Goal: Task Accomplishment & Management: Complete application form

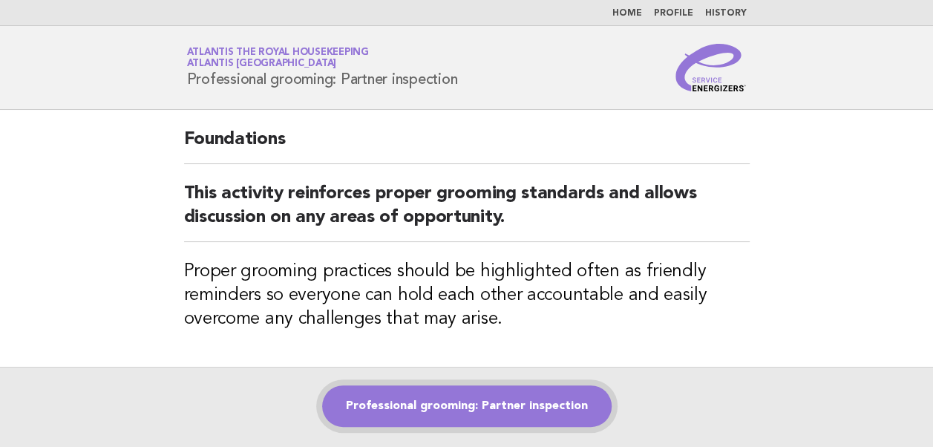
click at [462, 404] on link "Professional grooming: Partner inspection" at bounding box center [467, 406] width 290 height 42
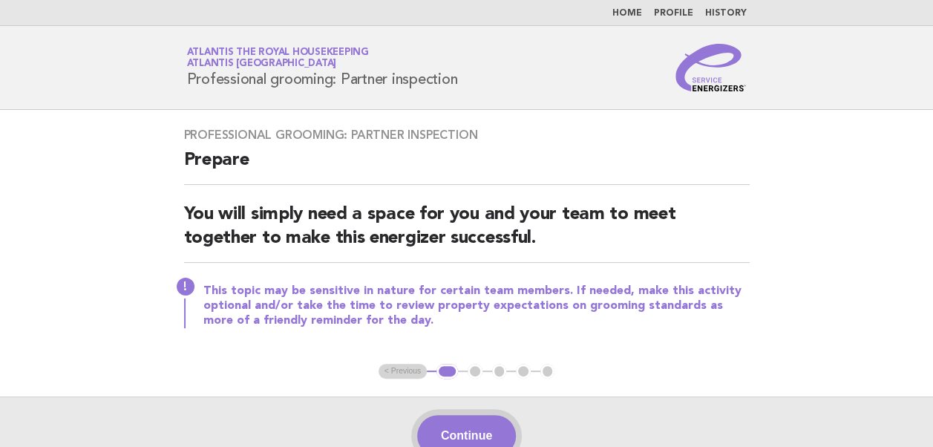
click at [463, 431] on button "Continue" at bounding box center [466, 436] width 99 height 42
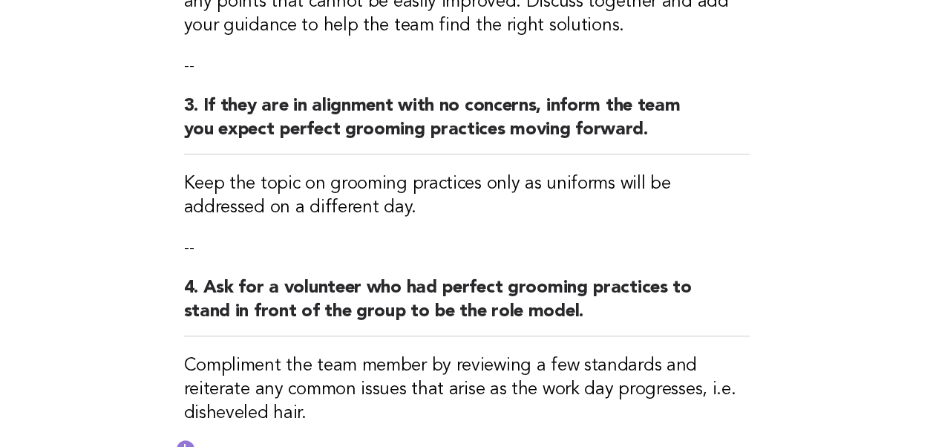
scroll to position [806, 0]
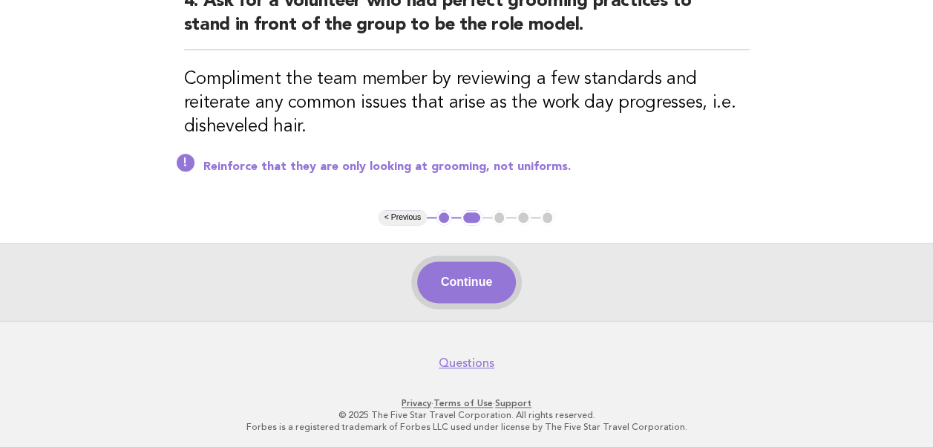
click at [456, 284] on button "Continue" at bounding box center [466, 282] width 99 height 42
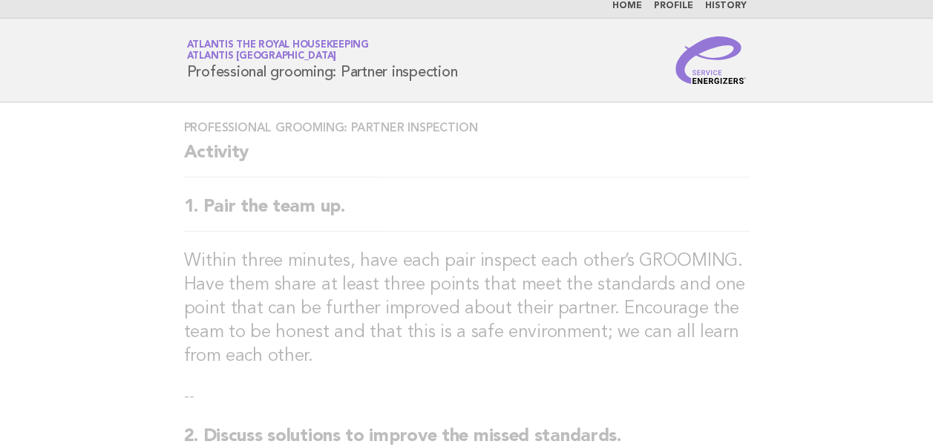
scroll to position [0, 0]
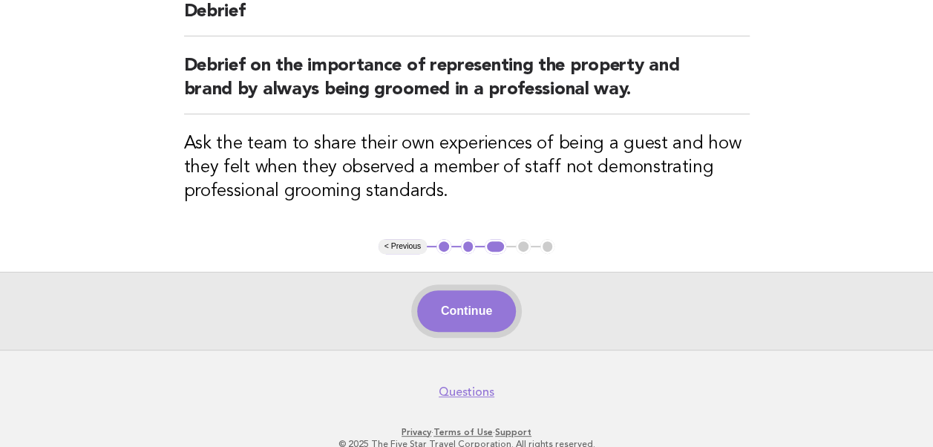
click at [453, 309] on button "Continue" at bounding box center [466, 311] width 99 height 42
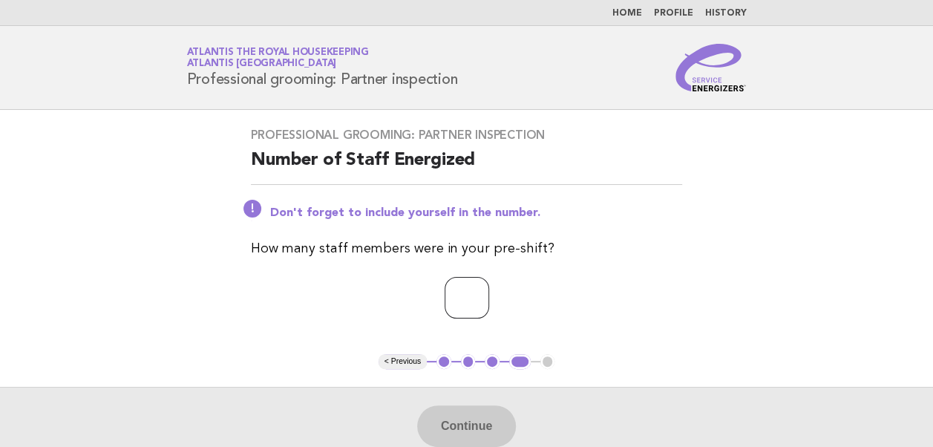
click at [453, 309] on input "number" at bounding box center [467, 298] width 45 height 42
type input "**"
click at [454, 410] on button "Continue" at bounding box center [466, 426] width 99 height 42
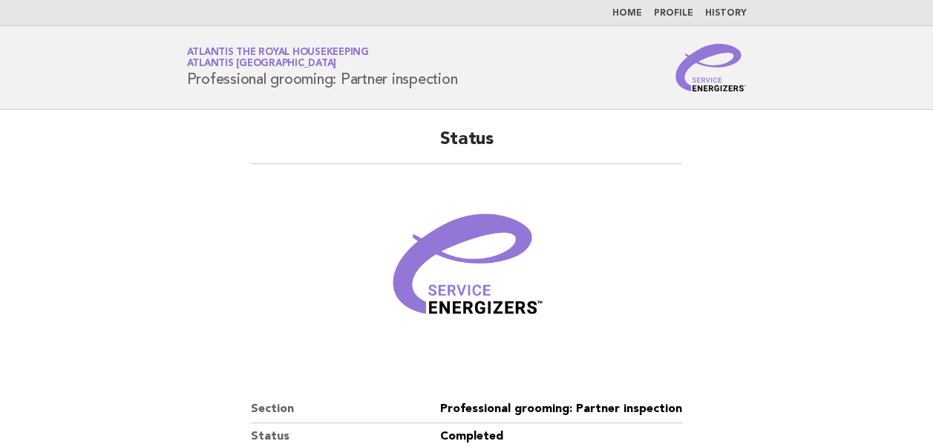
scroll to position [254, 0]
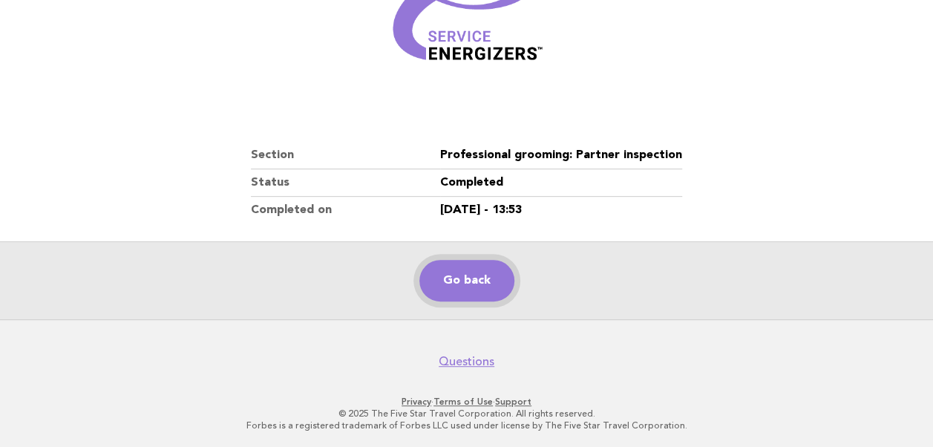
click at [489, 284] on link "Go back" at bounding box center [466, 281] width 95 height 42
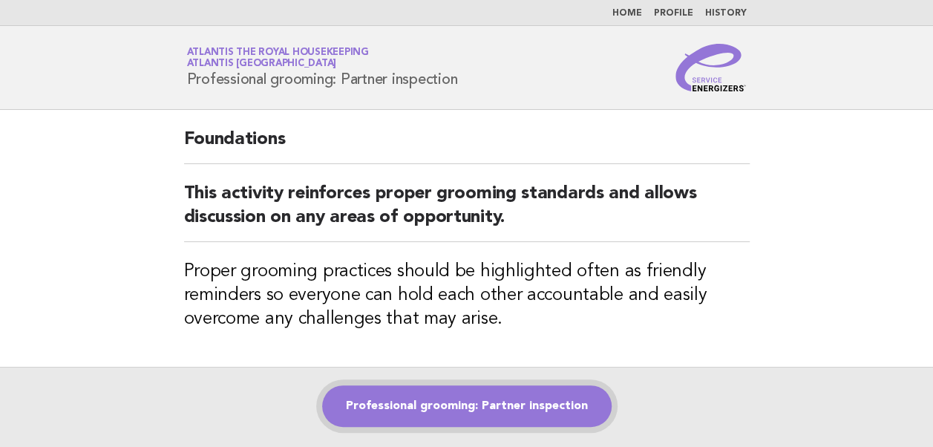
click at [471, 402] on link "Professional grooming: Partner inspection" at bounding box center [467, 406] width 290 height 42
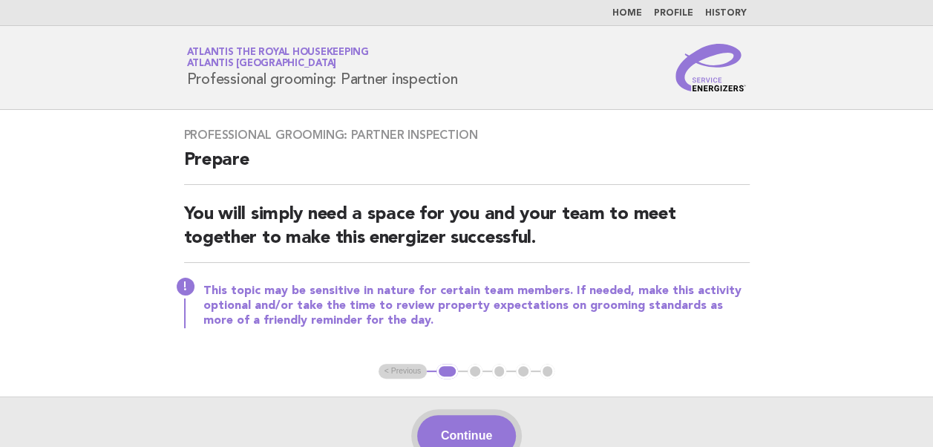
click at [450, 435] on button "Continue" at bounding box center [466, 436] width 99 height 42
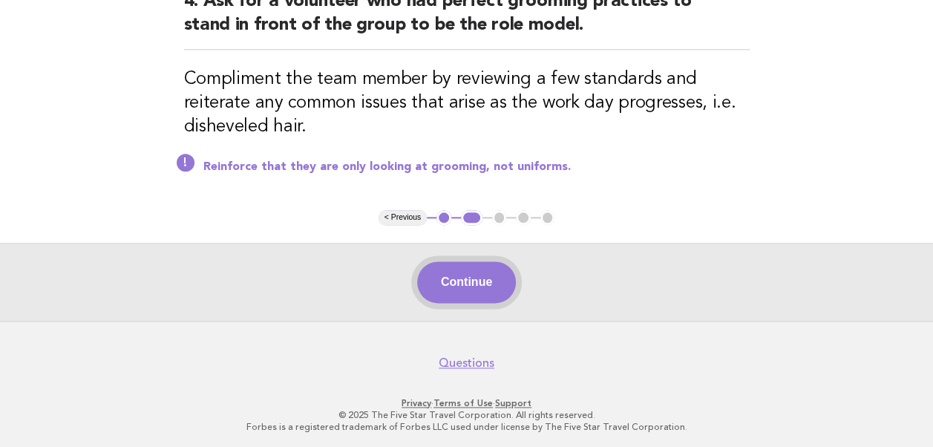
click at [476, 283] on button "Continue" at bounding box center [466, 282] width 99 height 42
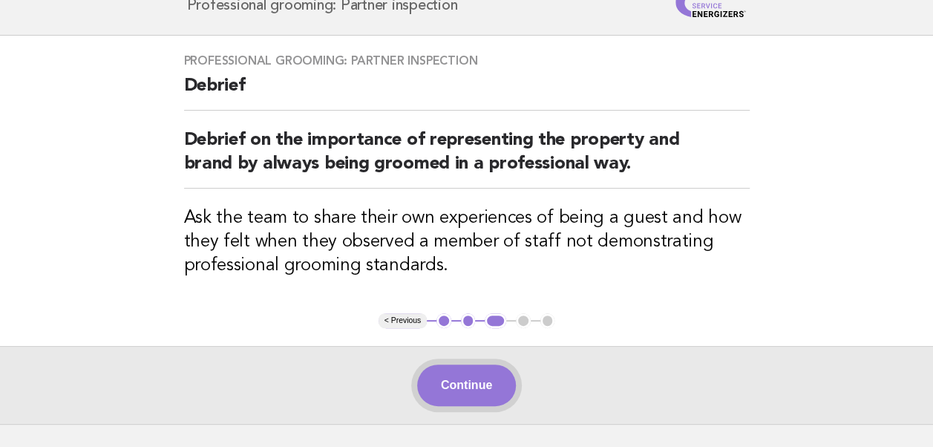
click at [454, 386] on button "Continue" at bounding box center [466, 386] width 99 height 42
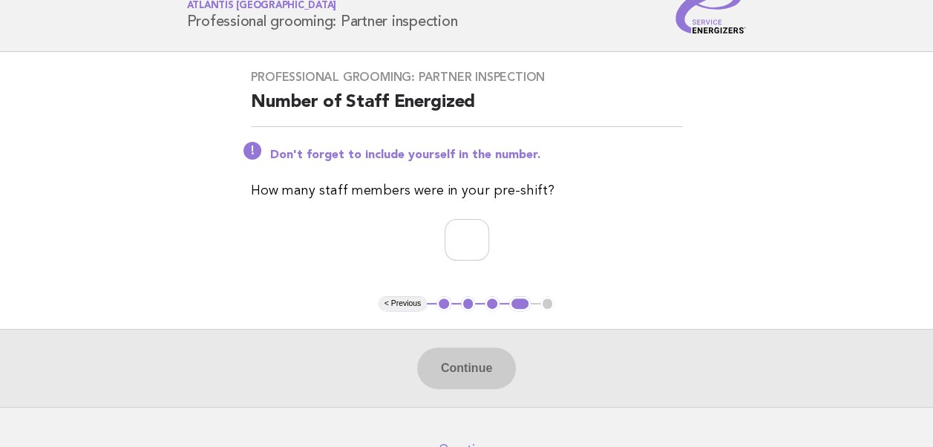
scroll to position [74, 0]
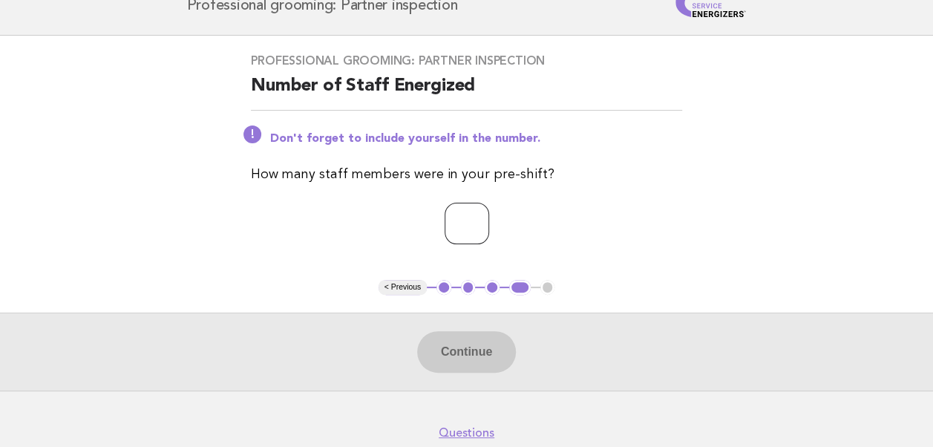
click at [446, 229] on input "number" at bounding box center [467, 224] width 45 height 42
type input "**"
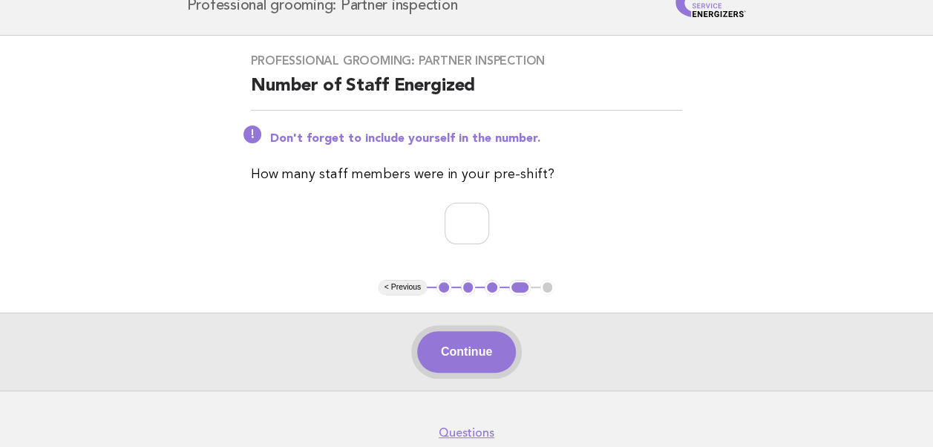
click at [469, 353] on button "Continue" at bounding box center [466, 352] width 99 height 42
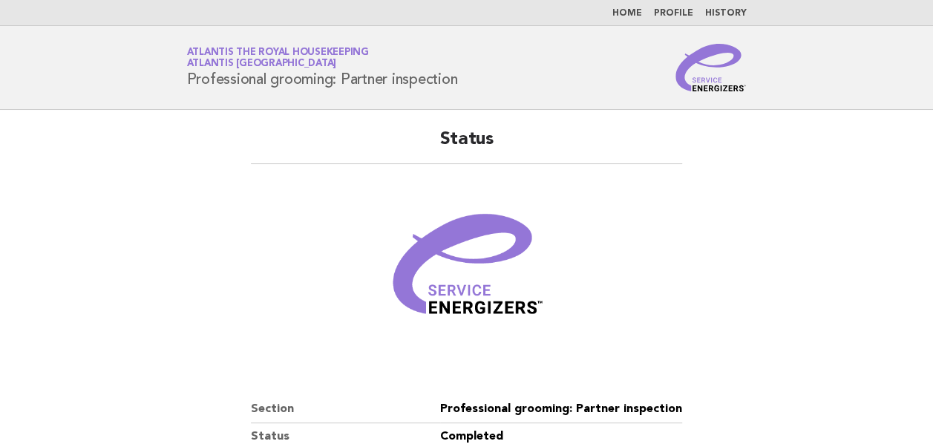
scroll to position [254, 0]
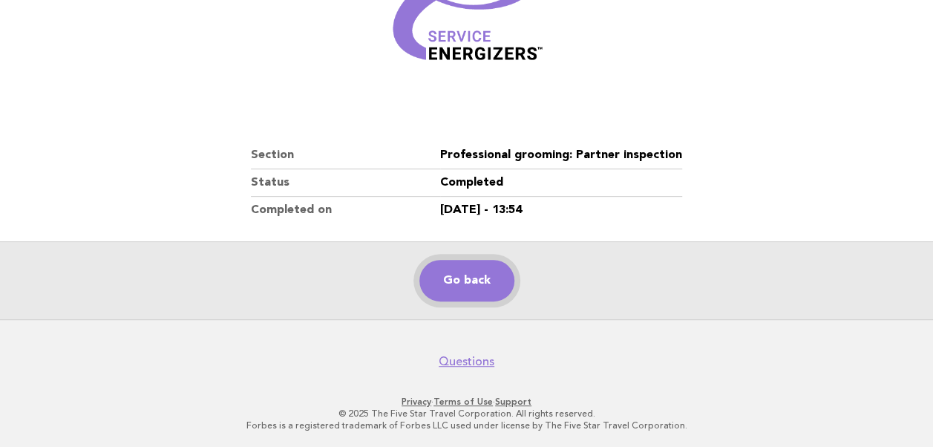
click at [491, 286] on link "Go back" at bounding box center [466, 281] width 95 height 42
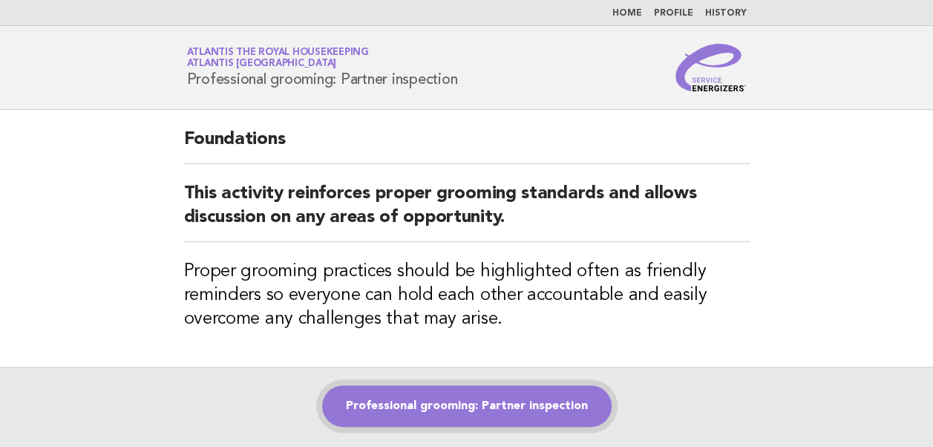
click at [468, 413] on link "Professional grooming: Partner inspection" at bounding box center [467, 406] width 290 height 42
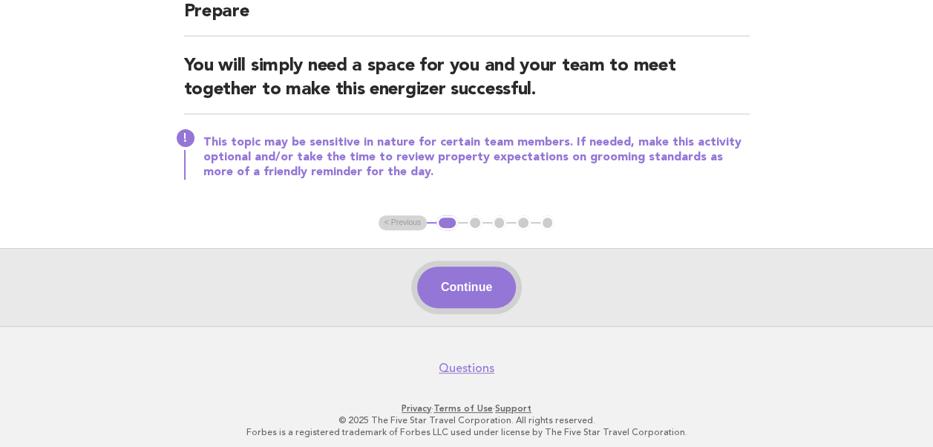
click at [465, 287] on button "Continue" at bounding box center [466, 288] width 99 height 42
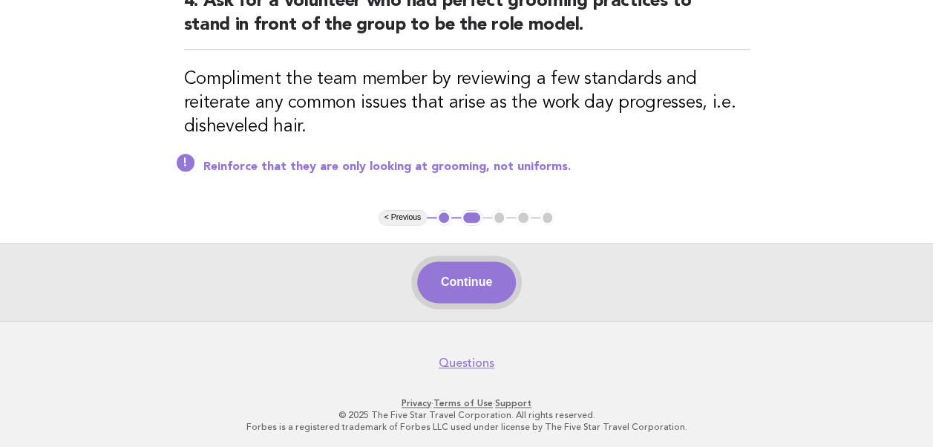
click at [459, 282] on button "Continue" at bounding box center [466, 282] width 99 height 42
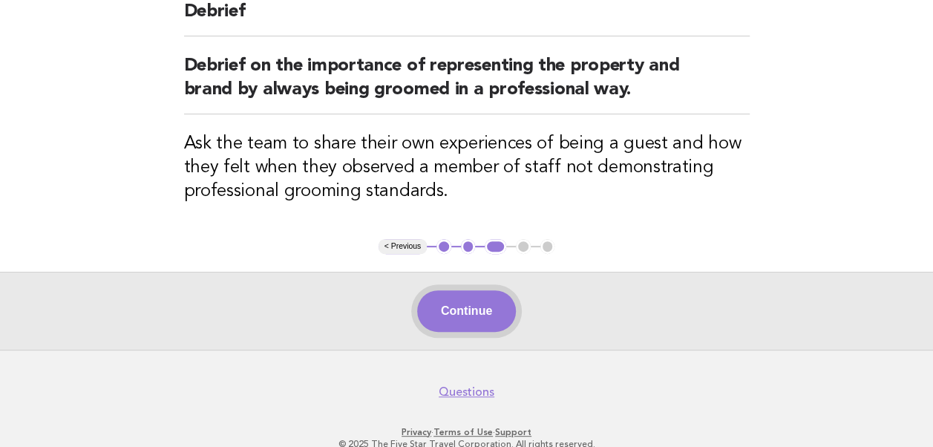
click at [459, 311] on button "Continue" at bounding box center [466, 311] width 99 height 42
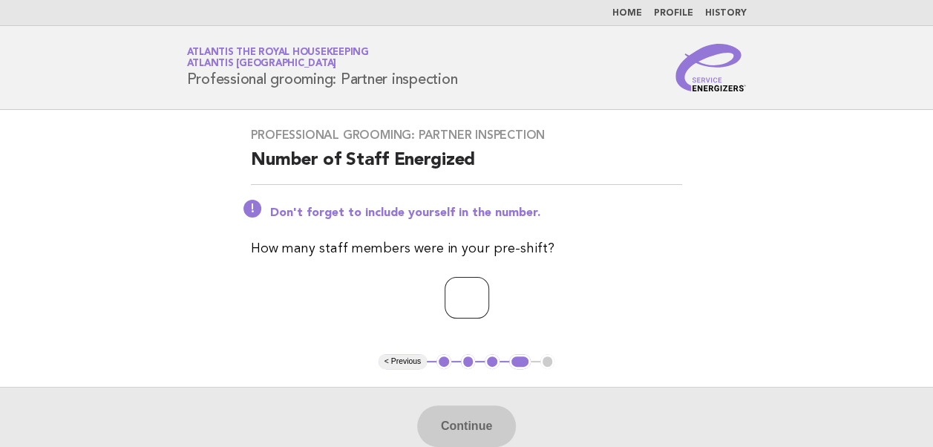
click at [454, 297] on input "number" at bounding box center [467, 298] width 45 height 42
type input "**"
click at [597, 310] on p "**" at bounding box center [466, 298] width 431 height 42
click at [480, 418] on button "Continue" at bounding box center [466, 426] width 99 height 42
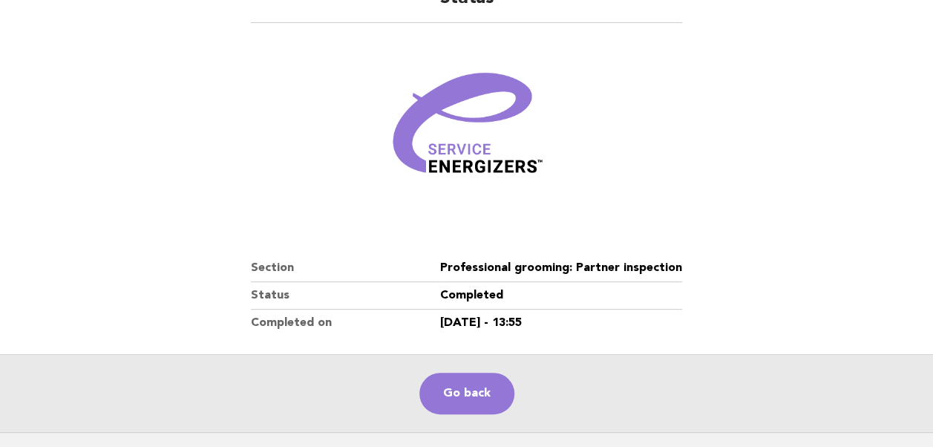
scroll to position [254, 0]
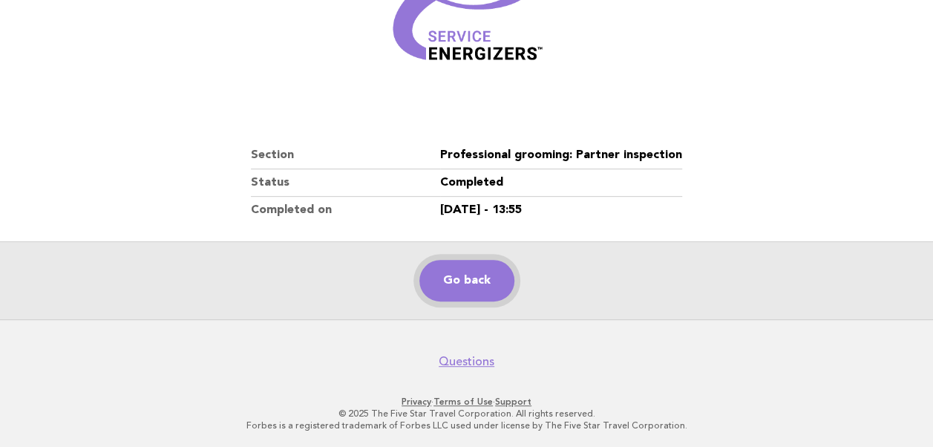
click at [468, 285] on link "Go back" at bounding box center [466, 281] width 95 height 42
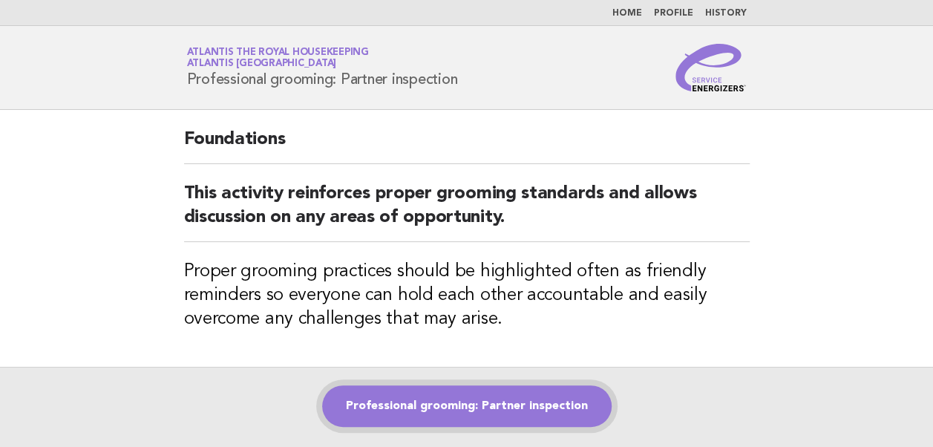
click at [453, 405] on link "Professional grooming: Partner inspection" at bounding box center [467, 406] width 290 height 42
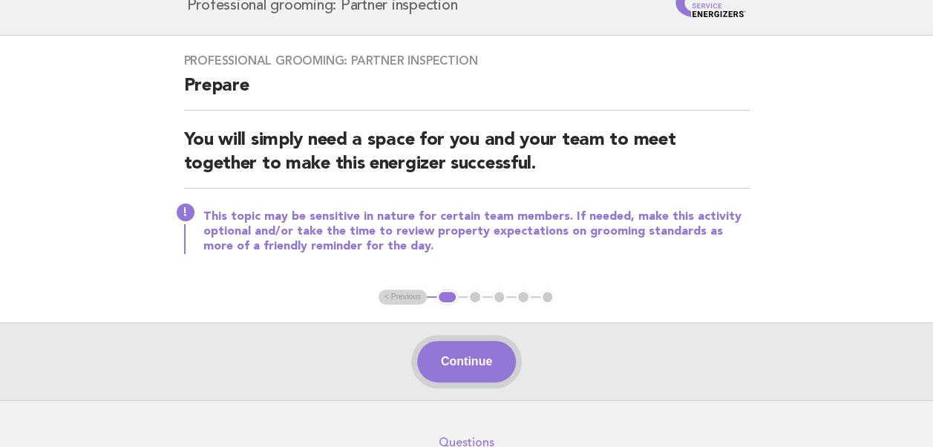
click at [459, 368] on button "Continue" at bounding box center [466, 362] width 99 height 42
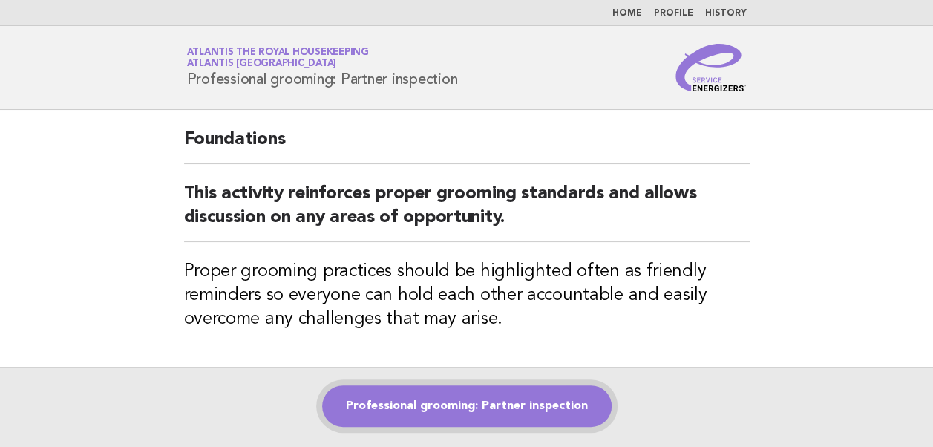
click at [470, 402] on link "Professional grooming: Partner inspection" at bounding box center [467, 406] width 290 height 42
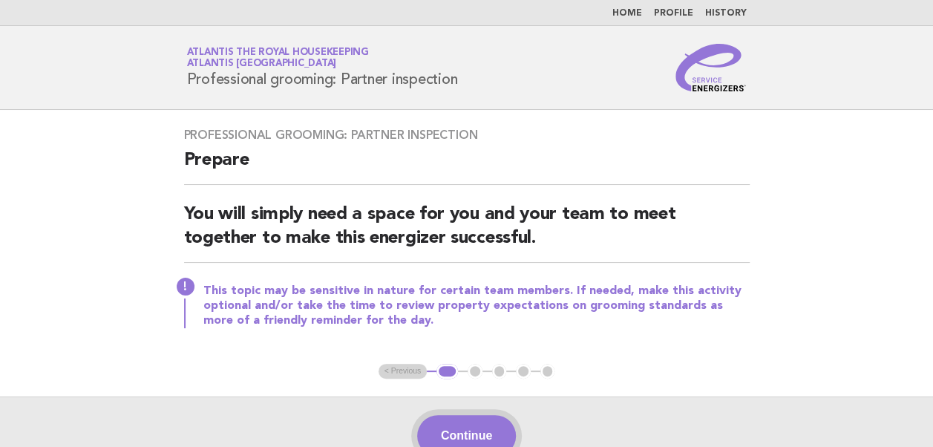
click at [465, 424] on button "Continue" at bounding box center [466, 436] width 99 height 42
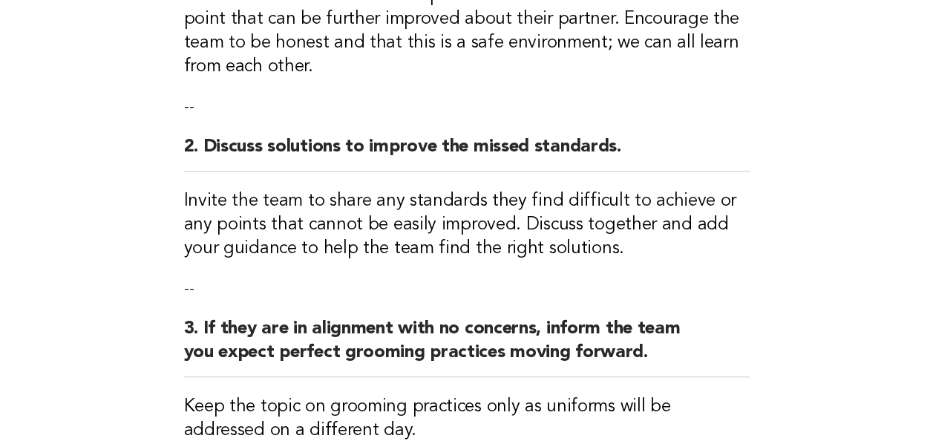
scroll to position [668, 0]
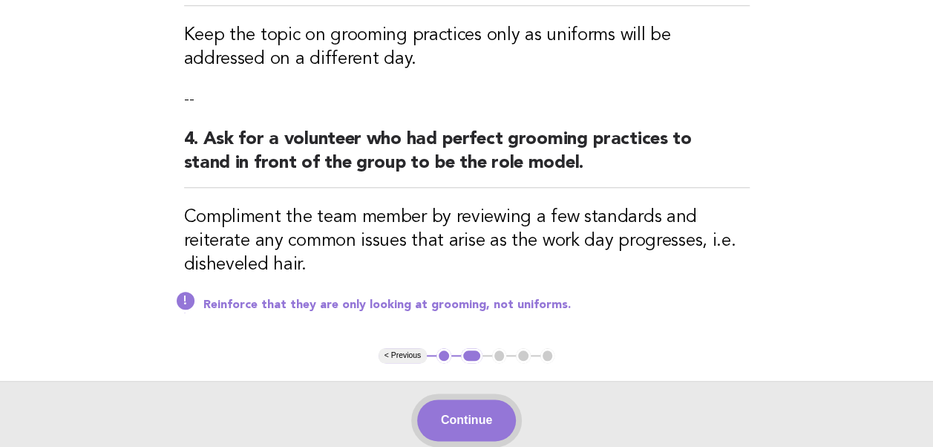
click at [462, 419] on button "Continue" at bounding box center [466, 420] width 99 height 42
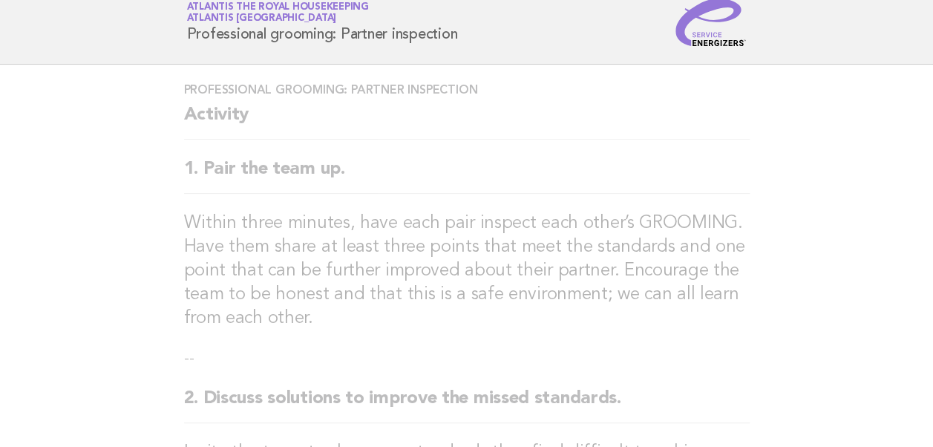
scroll to position [0, 0]
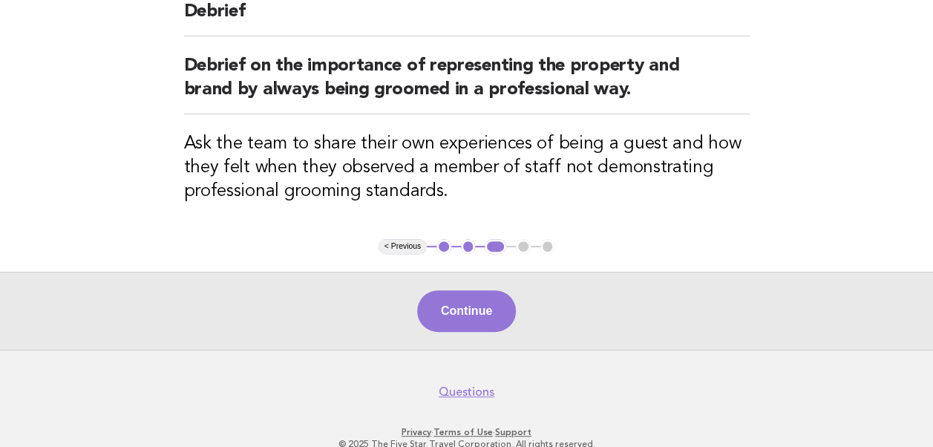
click at [452, 306] on button "Continue" at bounding box center [466, 311] width 99 height 42
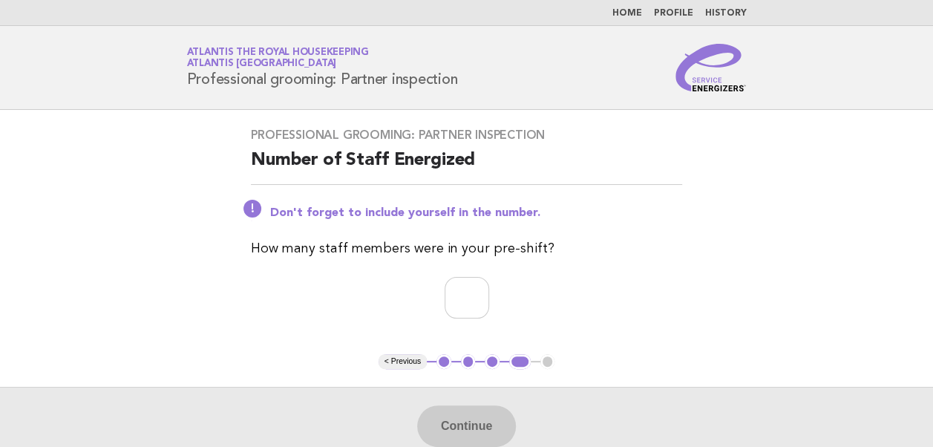
scroll to position [74, 0]
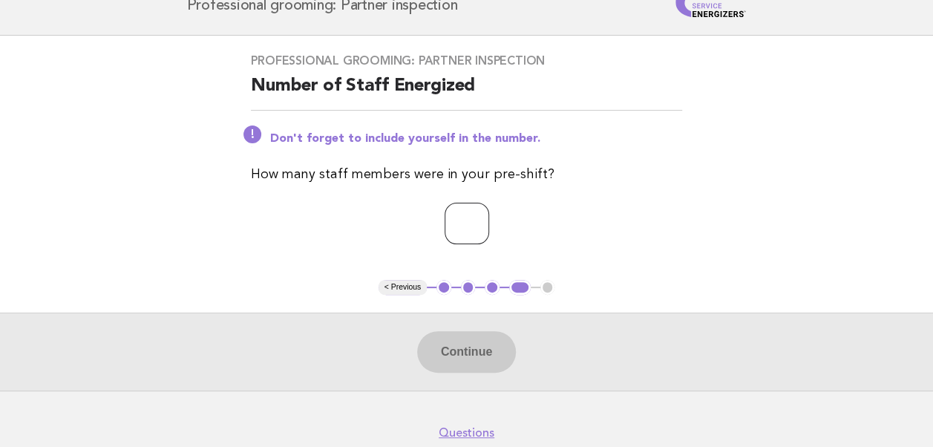
click at [445, 227] on input "number" at bounding box center [467, 224] width 45 height 42
type input "**"
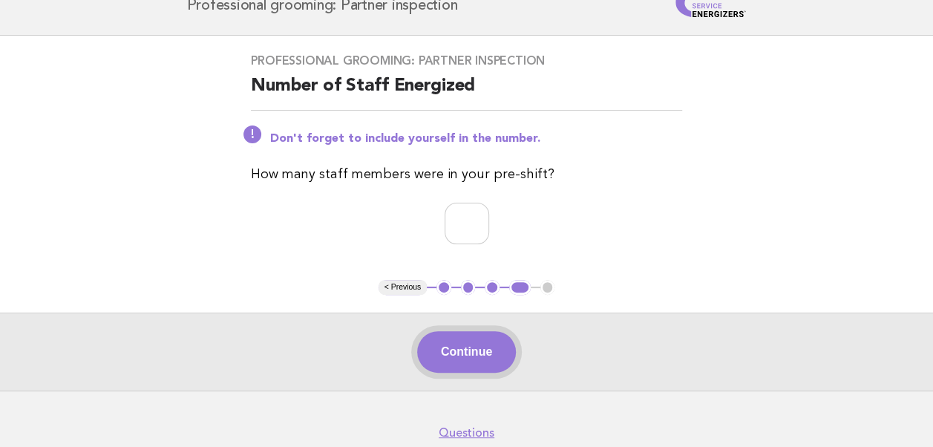
click at [460, 342] on button "Continue" at bounding box center [466, 352] width 99 height 42
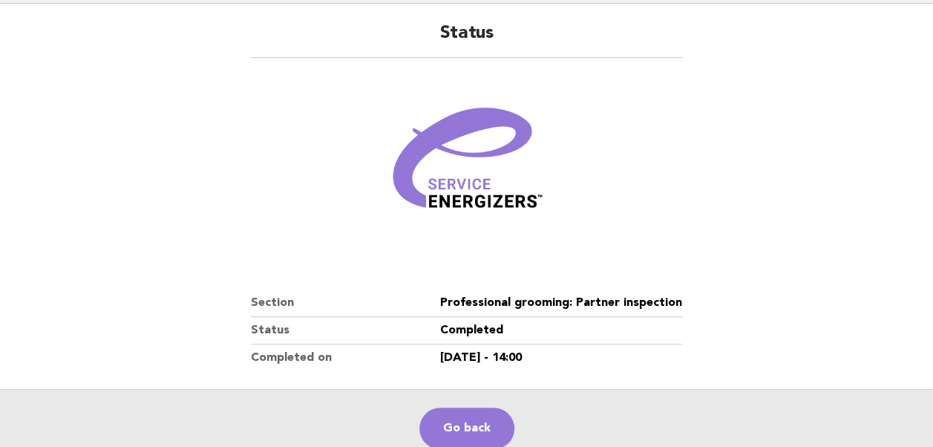
scroll to position [223, 0]
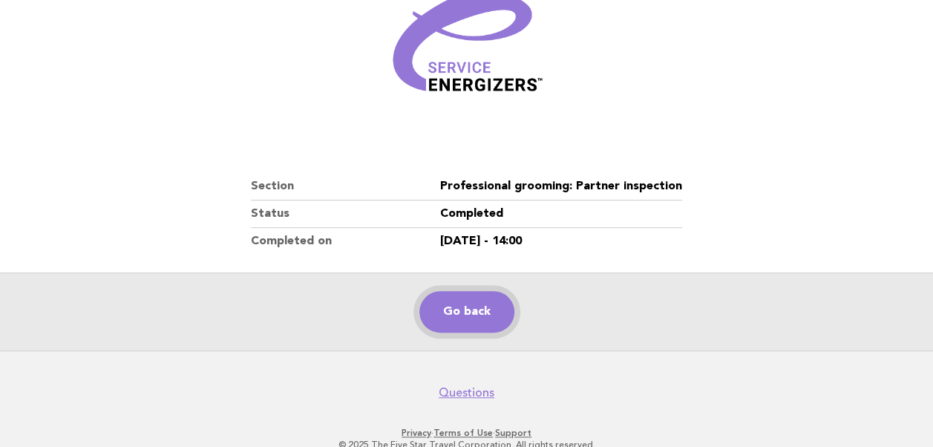
click at [460, 317] on link "Go back" at bounding box center [466, 312] width 95 height 42
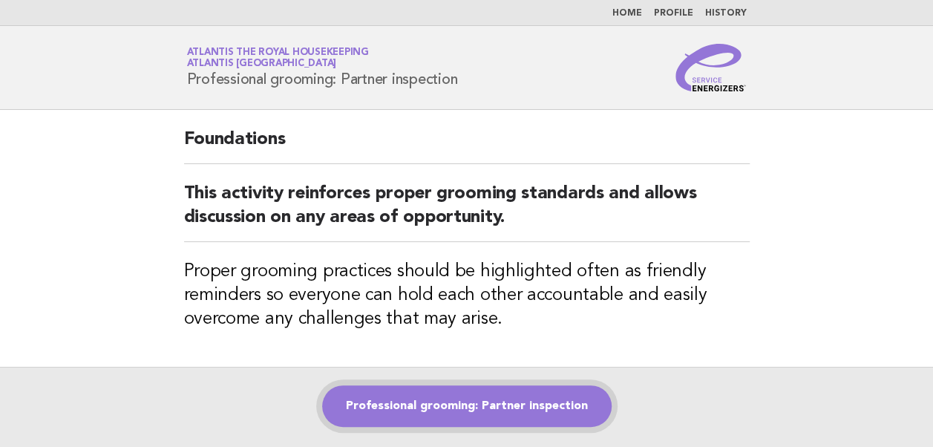
click at [435, 411] on link "Professional grooming: Partner inspection" at bounding box center [467, 406] width 290 height 42
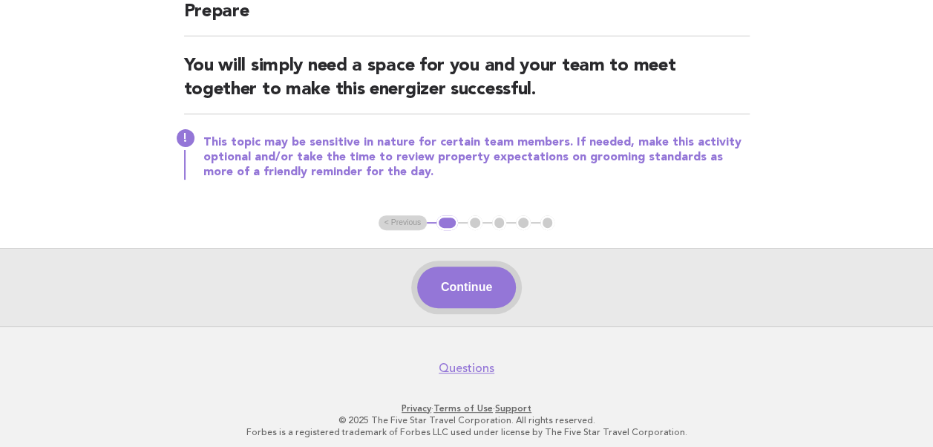
click at [477, 284] on button "Continue" at bounding box center [466, 288] width 99 height 42
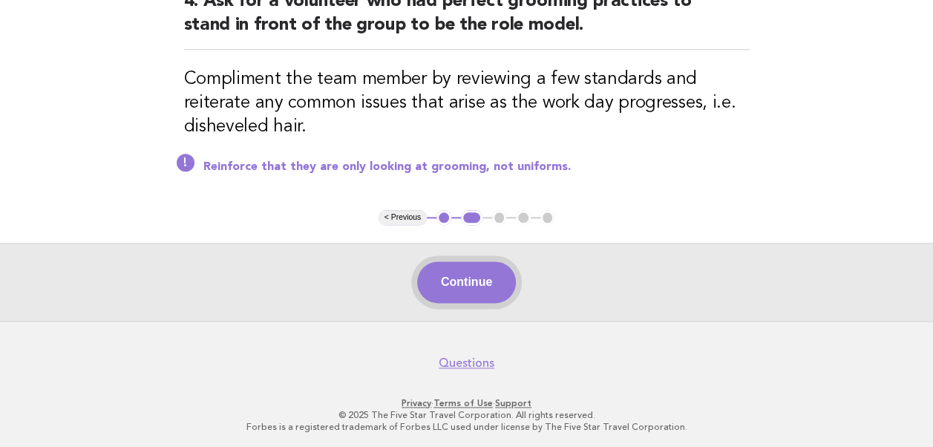
click at [459, 276] on button "Continue" at bounding box center [466, 282] width 99 height 42
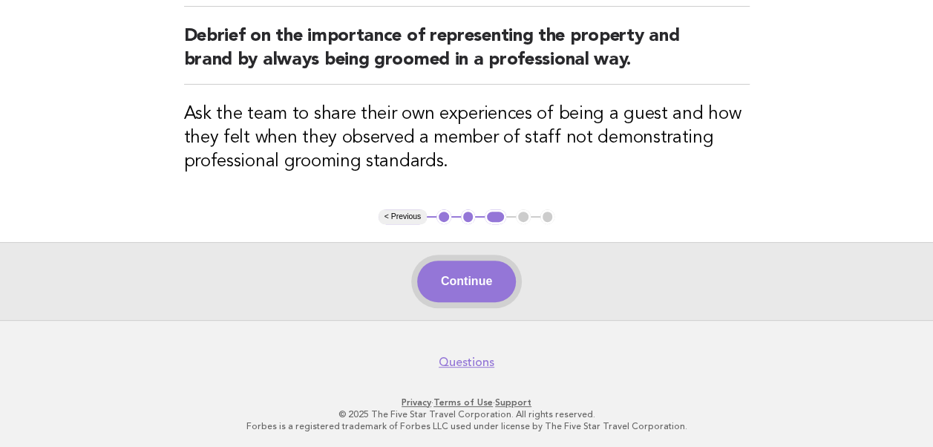
click at [460, 272] on button "Continue" at bounding box center [466, 282] width 99 height 42
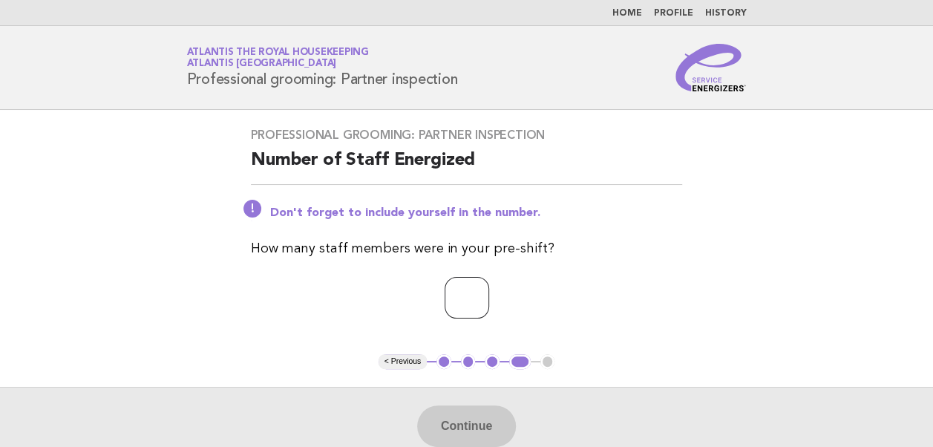
click at [445, 298] on input "number" at bounding box center [467, 298] width 45 height 42
type input "**"
click at [678, 291] on p "**" at bounding box center [466, 298] width 431 height 42
click at [473, 423] on button "Continue" at bounding box center [466, 426] width 99 height 42
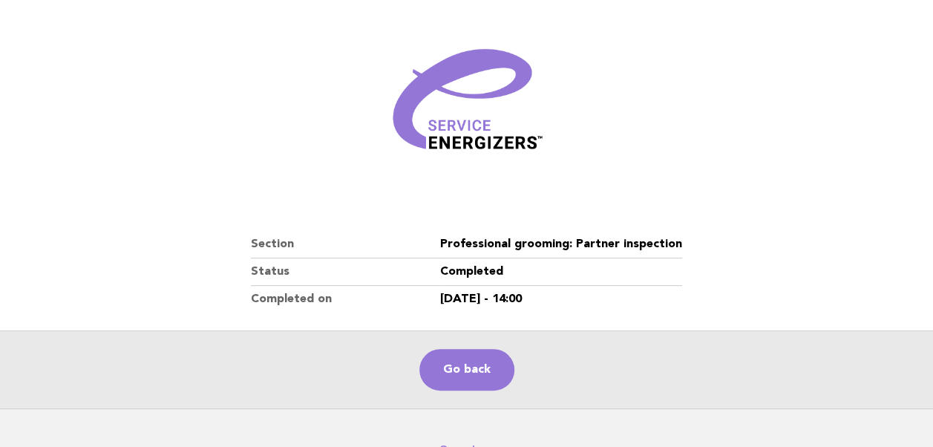
scroll to position [254, 0]
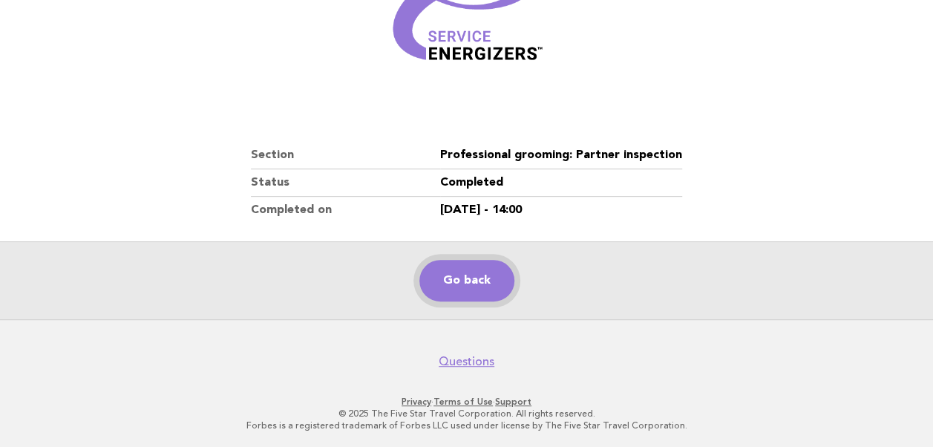
click at [461, 275] on link "Go back" at bounding box center [466, 281] width 95 height 42
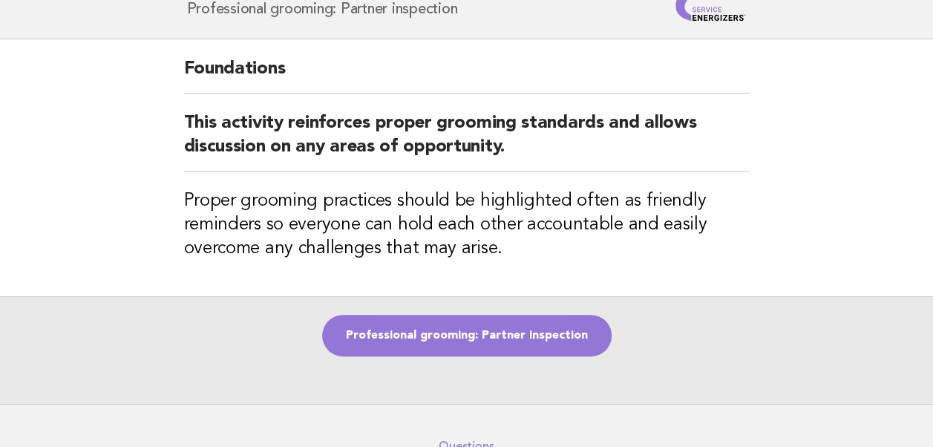
scroll to position [148, 0]
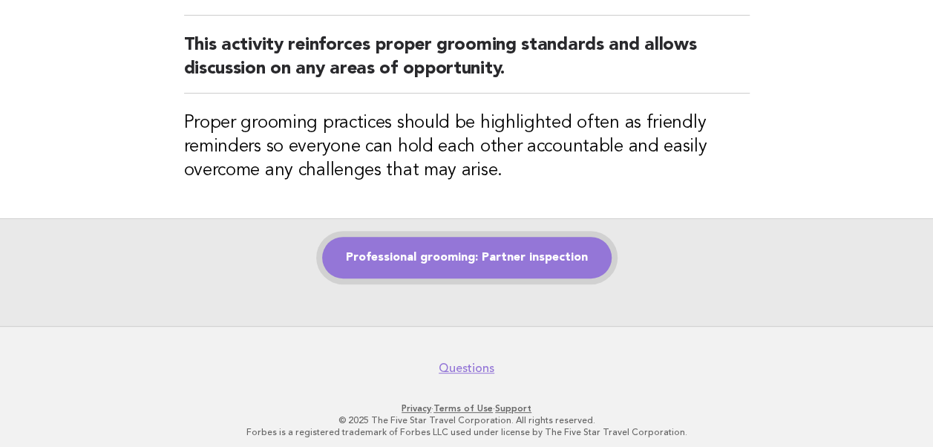
click at [462, 260] on link "Professional grooming: Partner inspection" at bounding box center [467, 258] width 290 height 42
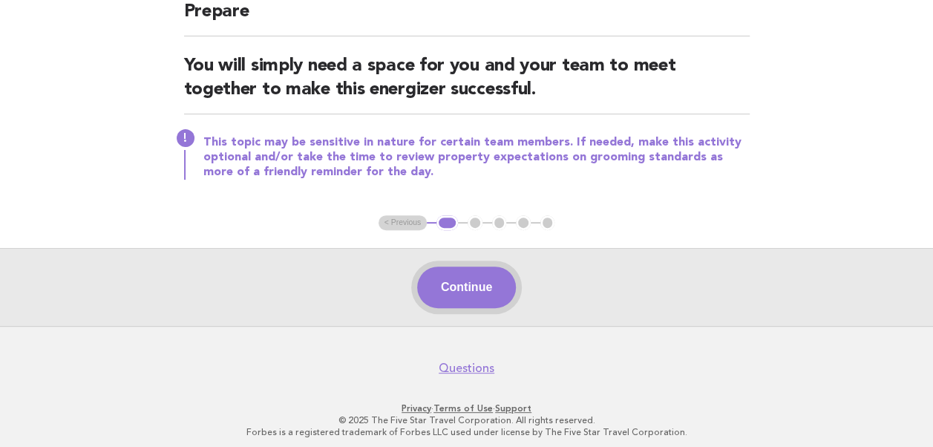
click at [460, 280] on button "Continue" at bounding box center [466, 288] width 99 height 42
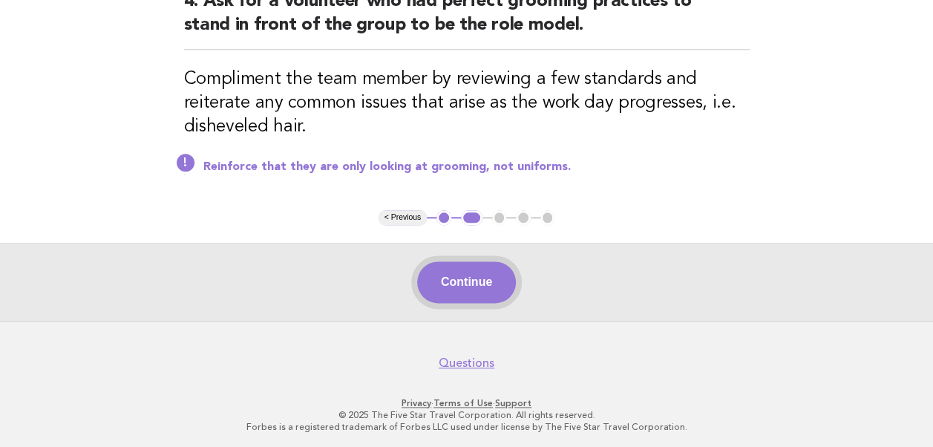
click at [468, 295] on button "Continue" at bounding box center [466, 282] width 99 height 42
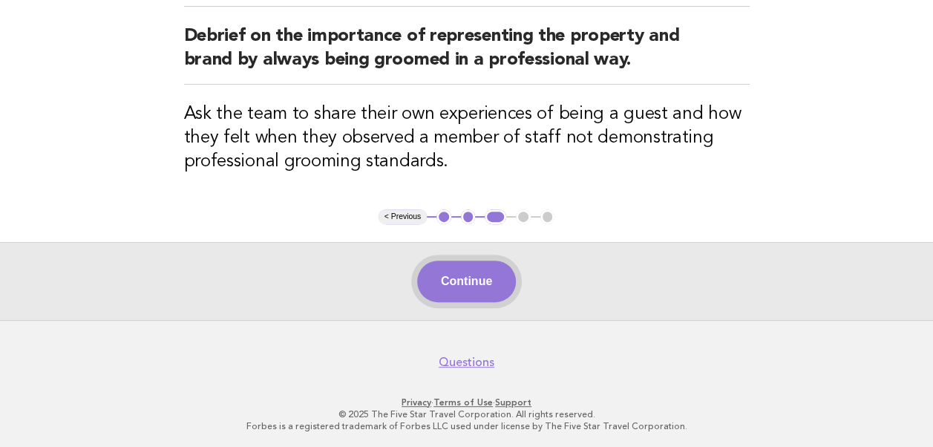
click at [459, 284] on button "Continue" at bounding box center [466, 282] width 99 height 42
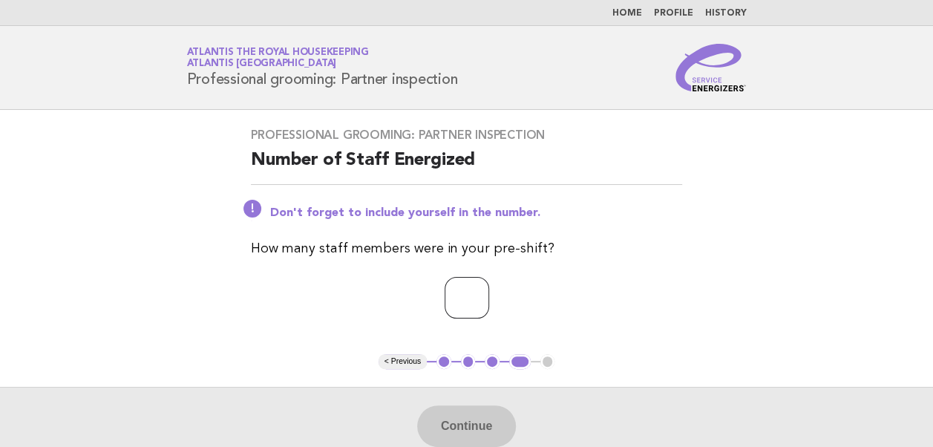
click at [465, 301] on input "number" at bounding box center [467, 298] width 45 height 42
type input "**"
click at [471, 426] on button "Continue" at bounding box center [466, 426] width 99 height 42
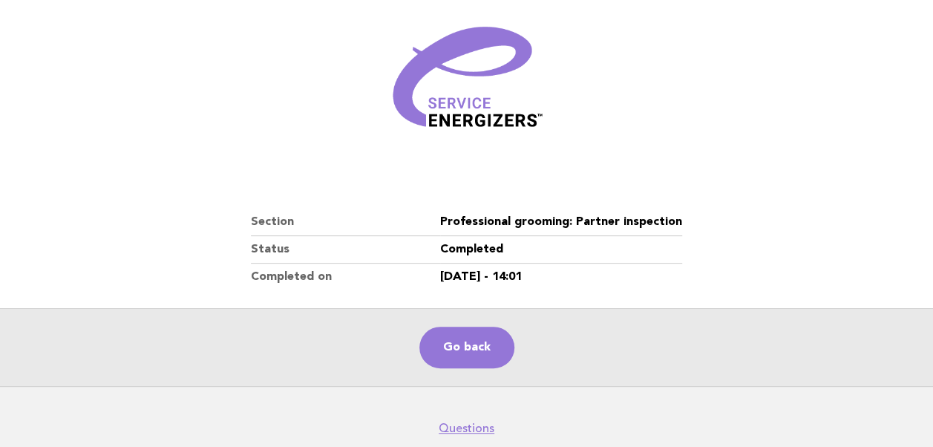
scroll to position [254, 0]
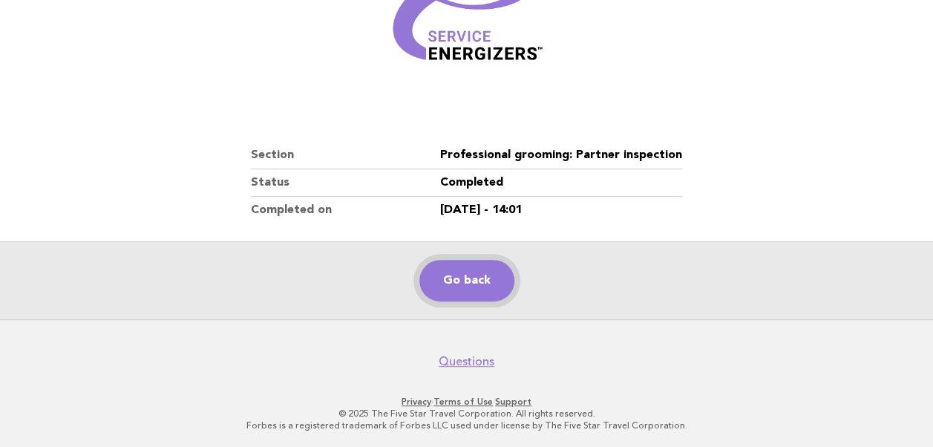
click at [467, 275] on link "Go back" at bounding box center [466, 281] width 95 height 42
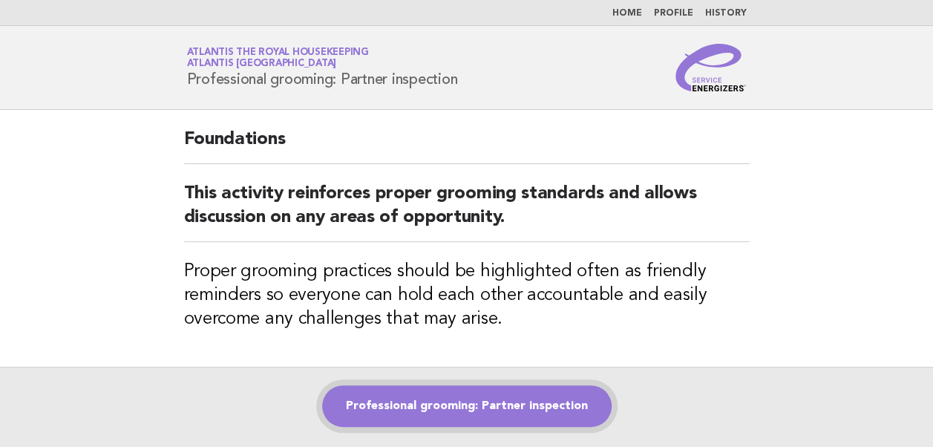
click at [419, 410] on link "Professional grooming: Partner inspection" at bounding box center [467, 406] width 290 height 42
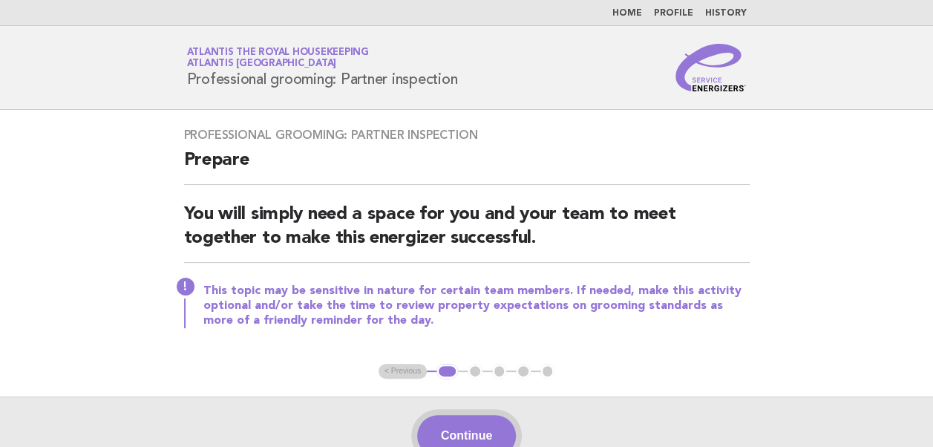
click at [482, 422] on button "Continue" at bounding box center [466, 436] width 99 height 42
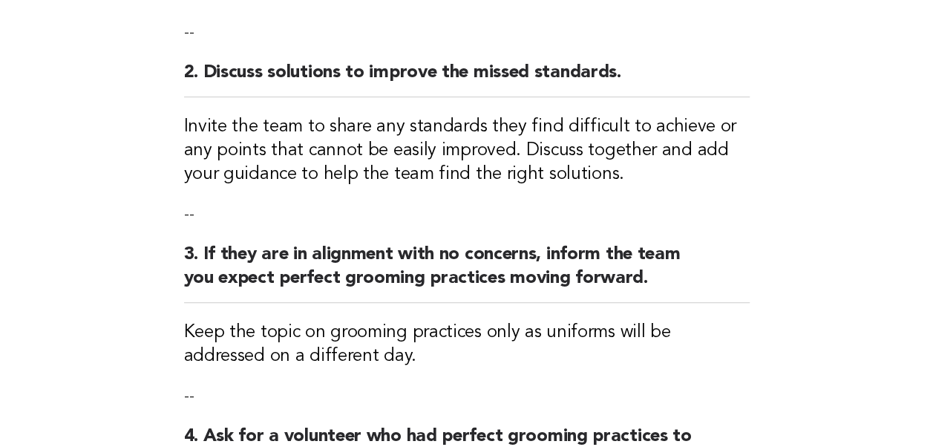
scroll to position [806, 0]
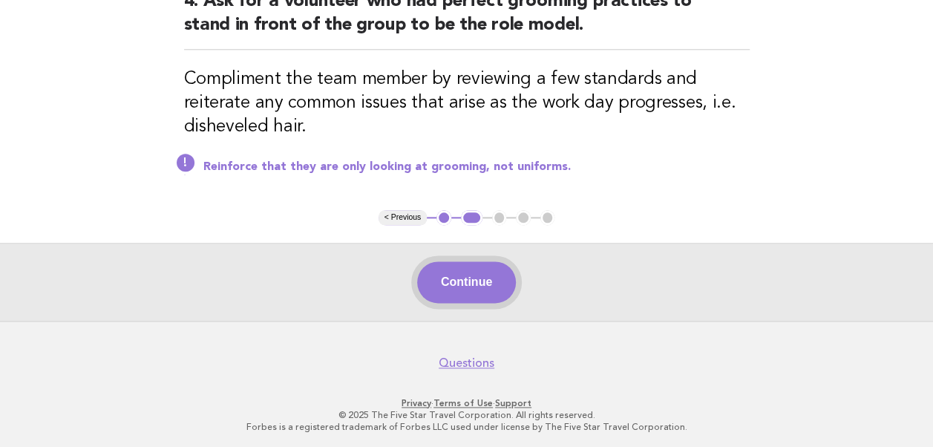
click at [439, 288] on button "Continue" at bounding box center [466, 282] width 99 height 42
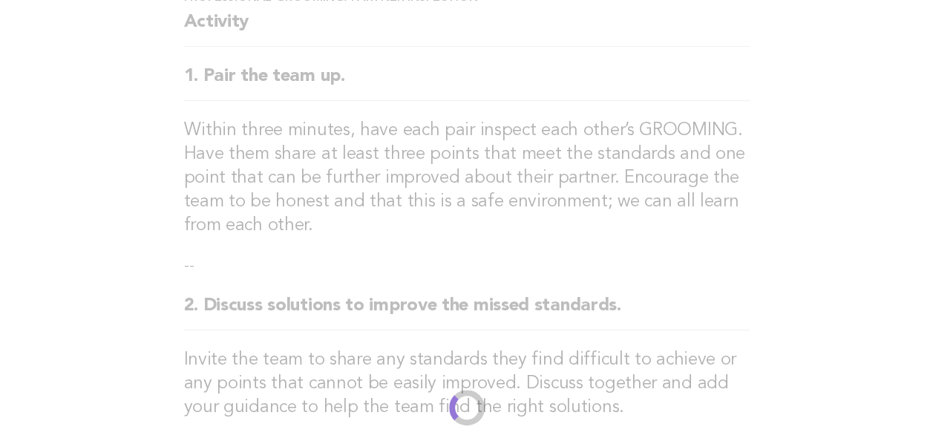
scroll to position [0, 0]
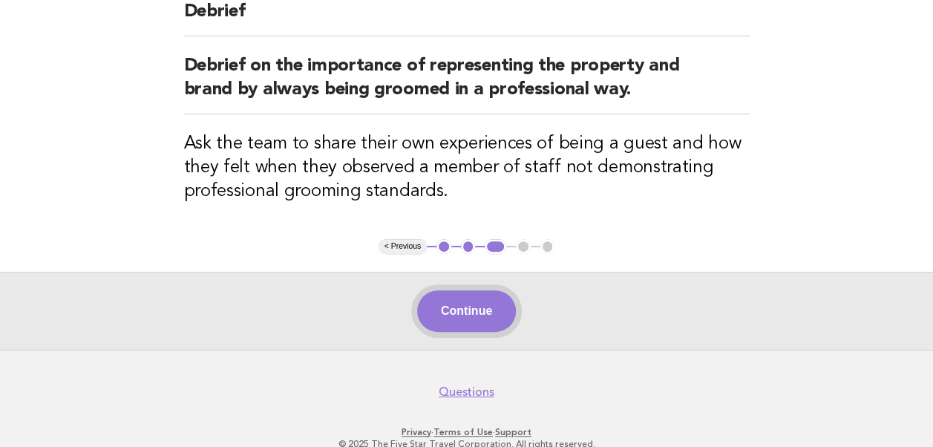
click at [461, 312] on button "Continue" at bounding box center [466, 311] width 99 height 42
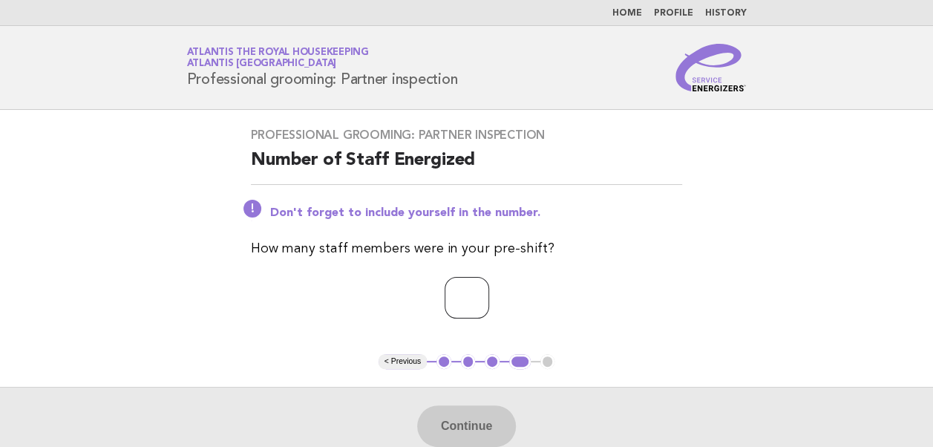
click at [445, 295] on input "number" at bounding box center [467, 298] width 45 height 42
type input "**"
click at [477, 420] on button "Continue" at bounding box center [466, 426] width 99 height 42
